Goal: Check status: Check status

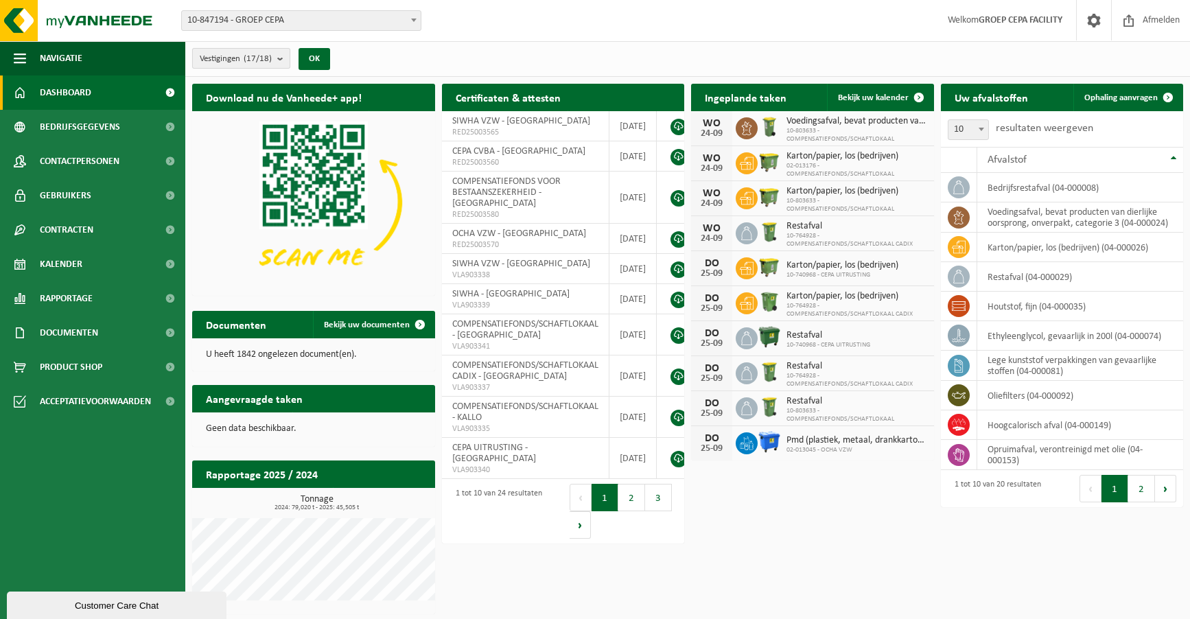
click at [287, 55] on b "submit" at bounding box center [283, 58] width 12 height 19
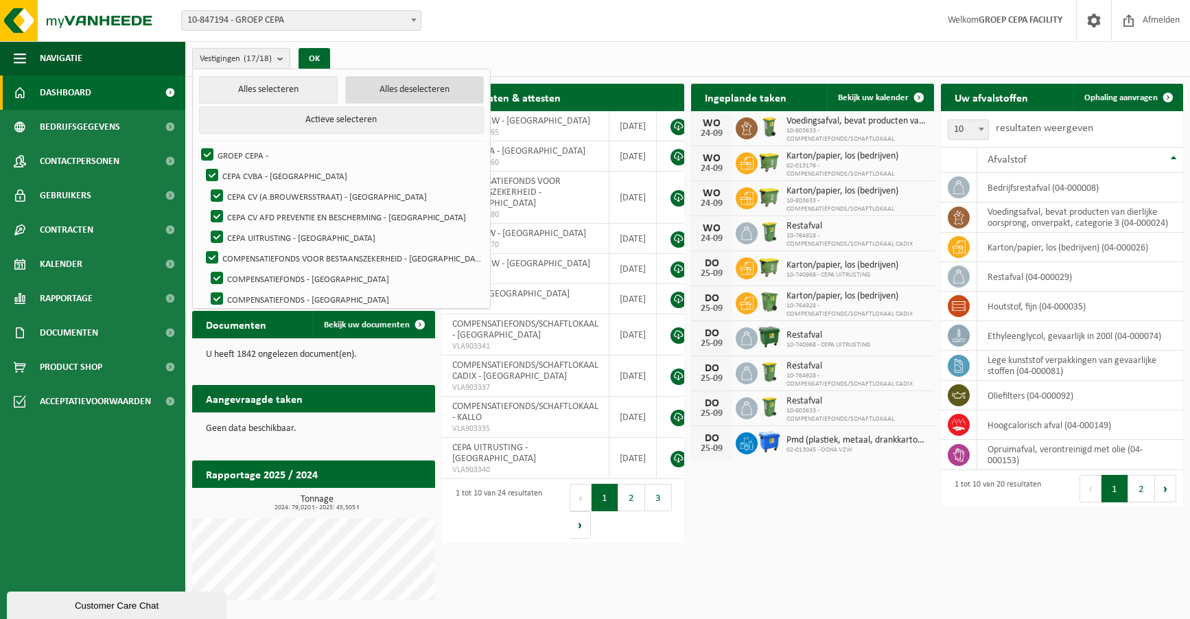
click at [362, 89] on button "Alles deselecteren" at bounding box center [414, 89] width 139 height 27
checkbox input "false"
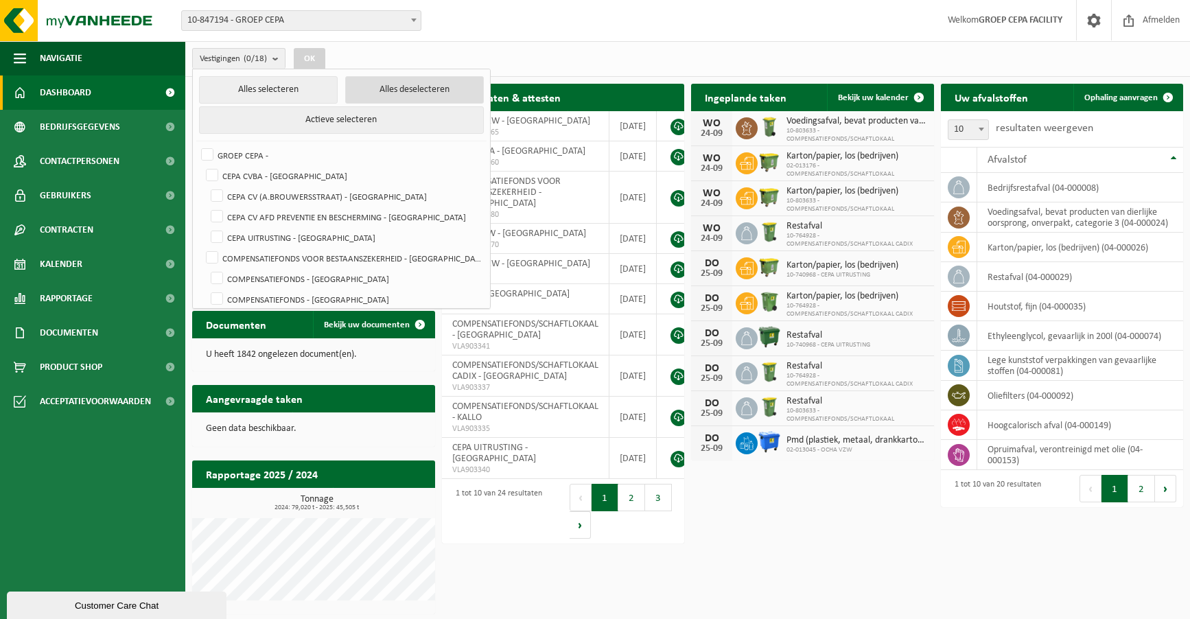
checkbox input "false"
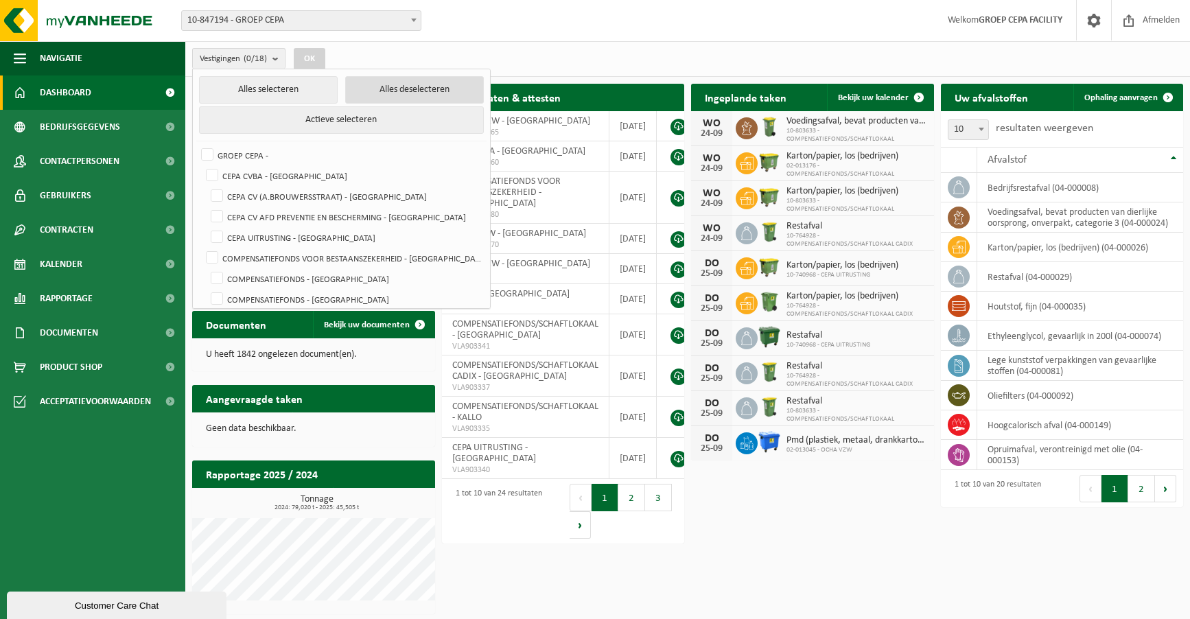
checkbox input "false"
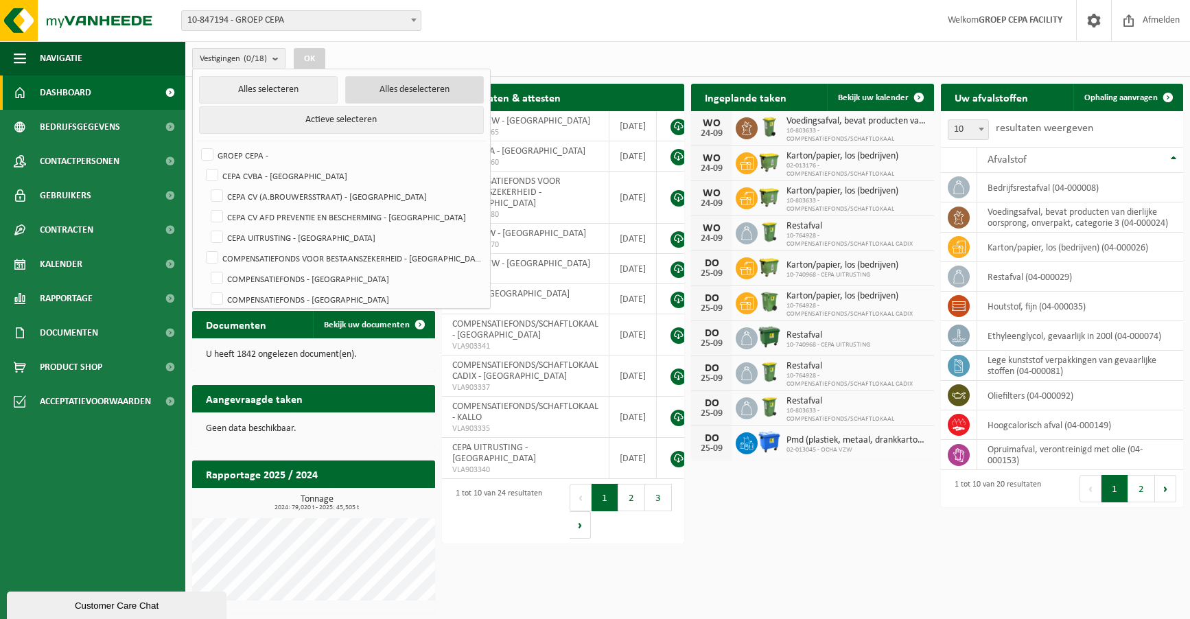
checkbox input "false"
click at [329, 232] on label "CEPA UITRUSTING - [GEOGRAPHIC_DATA]" at bounding box center [345, 237] width 275 height 21
click at [206, 227] on input "CEPA UITRUSTING - [GEOGRAPHIC_DATA]" at bounding box center [205, 226] width 1 height 1
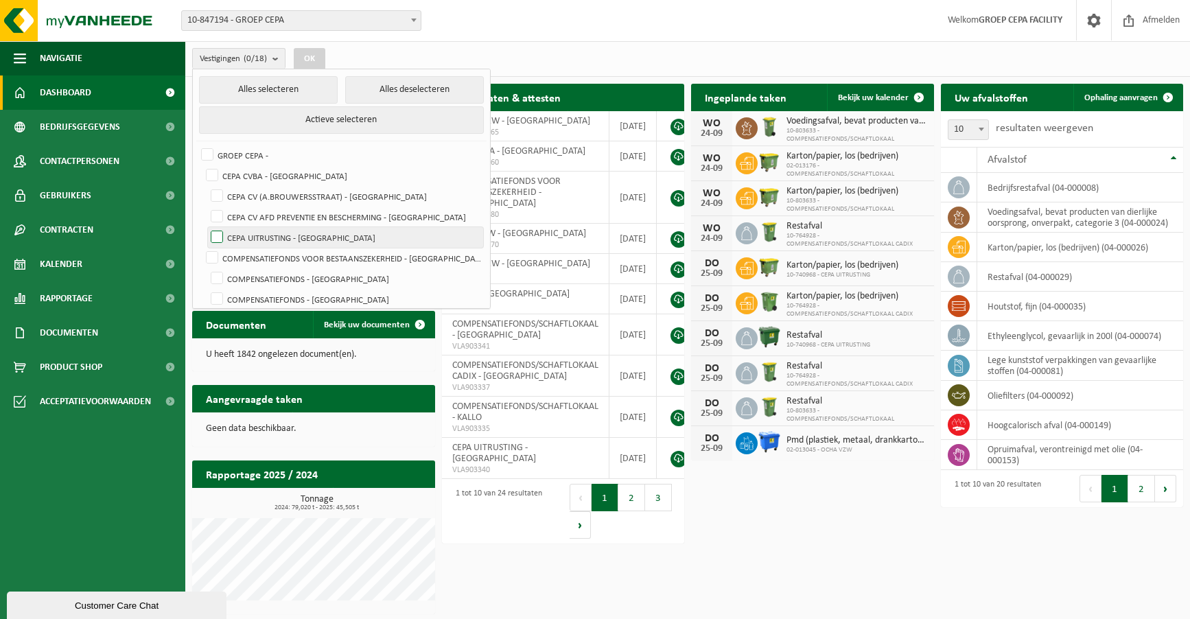
checkbox input "true"
click at [312, 55] on button "OK" at bounding box center [310, 59] width 32 height 22
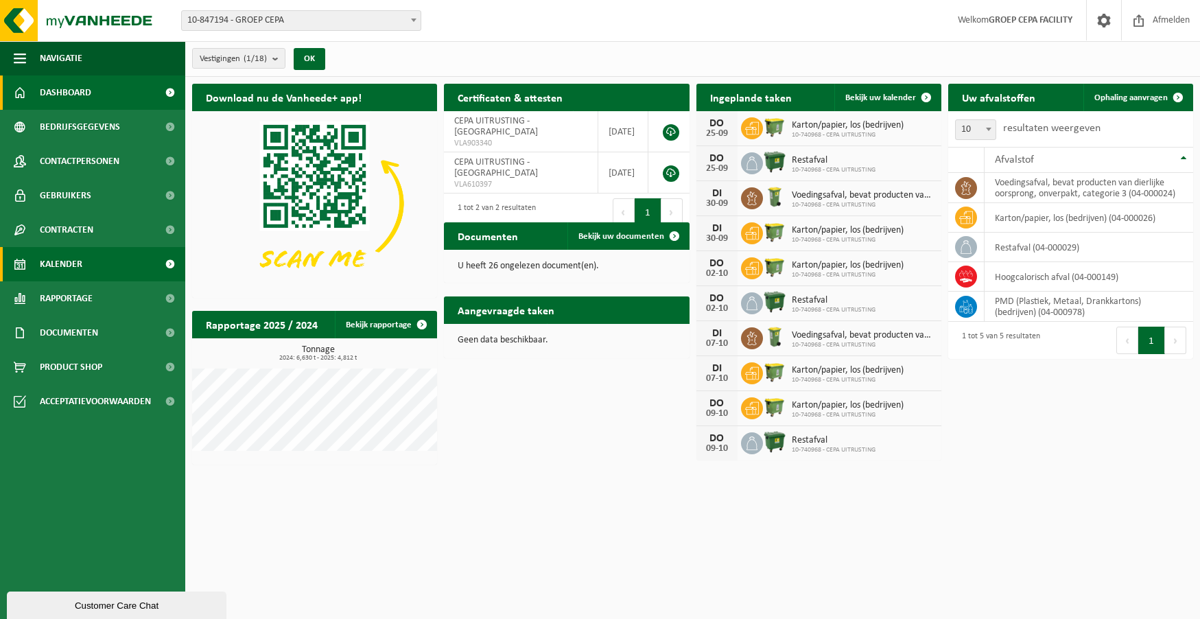
click at [63, 266] on span "Kalender" at bounding box center [61, 264] width 43 height 34
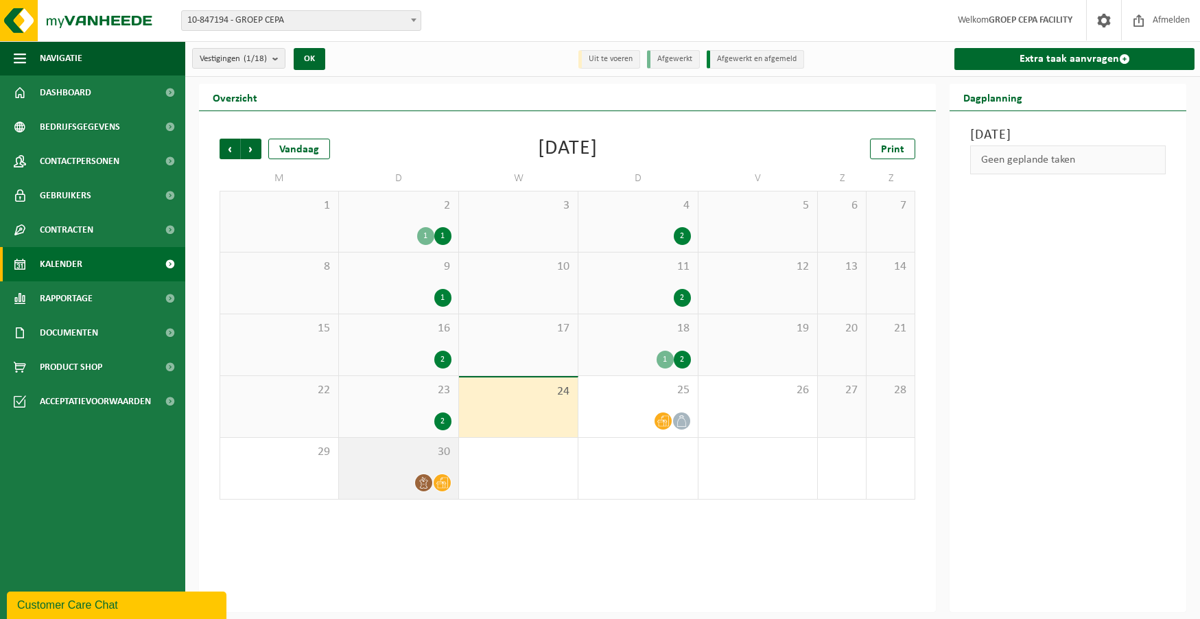
click at [391, 477] on div at bounding box center [398, 483] width 105 height 19
